Goal: Information Seeking & Learning: Find specific page/section

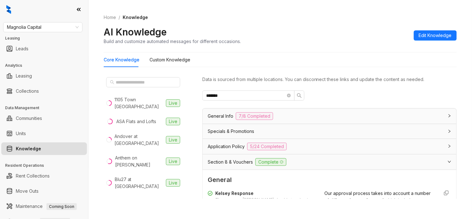
scroll to position [320, 0]
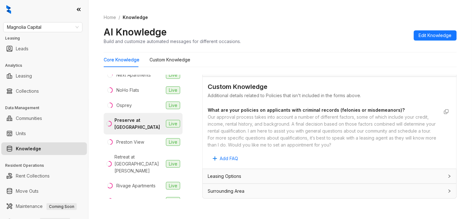
click at [65, 34] on div "Magnolia Capital Leasing Leads Analytics Leasing Collections Data Management Co…" at bounding box center [44, 109] width 88 height 219
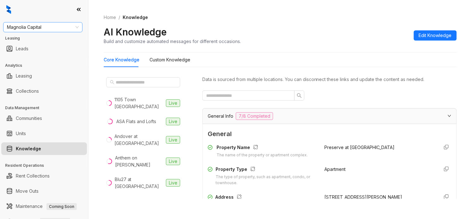
click at [58, 27] on span "Magnolia Capital" at bounding box center [43, 26] width 72 height 9
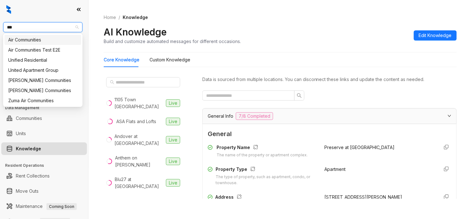
type input "****"
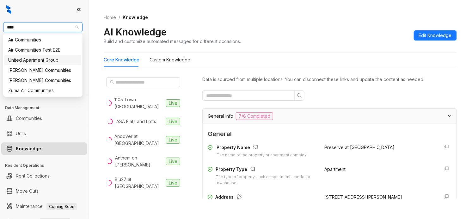
click at [66, 59] on div "United Apartment Group" at bounding box center [42, 60] width 69 height 7
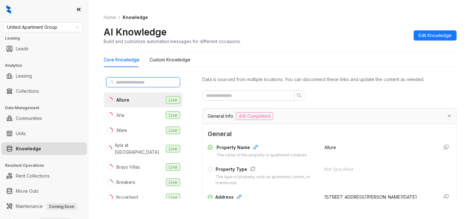
click at [143, 84] on input "text" at bounding box center [144, 82] width 56 height 7
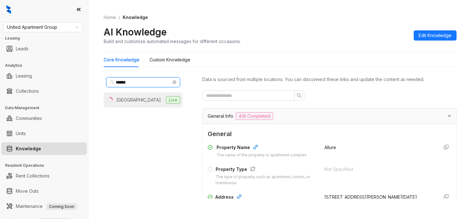
type input "******"
click at [136, 102] on div "Madison Park" at bounding box center [138, 99] width 45 height 7
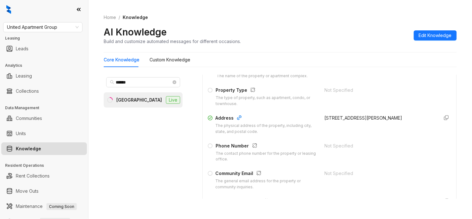
scroll to position [119, 0]
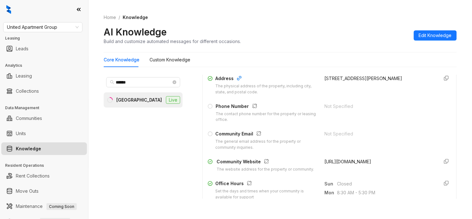
click at [336, 162] on span "https://www.madisonparklubbock.com/" at bounding box center [347, 161] width 47 height 5
copy form "https://www.madisonparklubbock.com/"
